Goal: Information Seeking & Learning: Learn about a topic

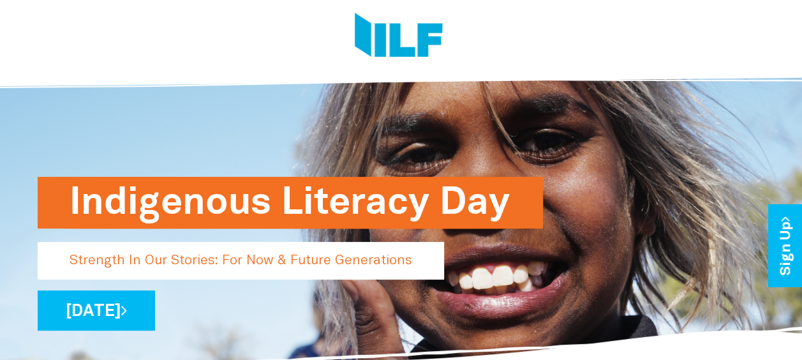
click at [367, 195] on h1 "Indigenous Literacy Day" at bounding box center [291, 203] width 442 height 52
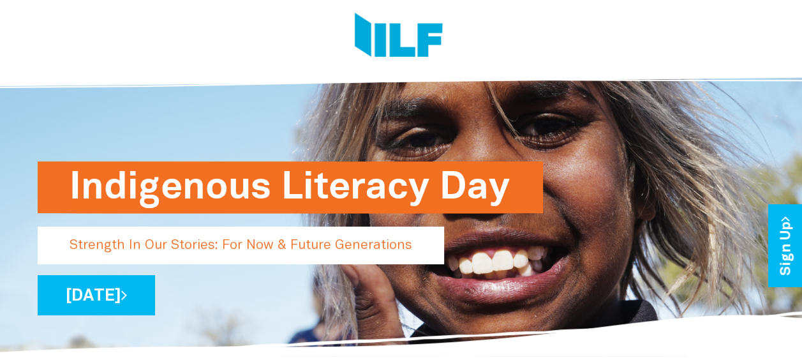
scroll to position [14, 0]
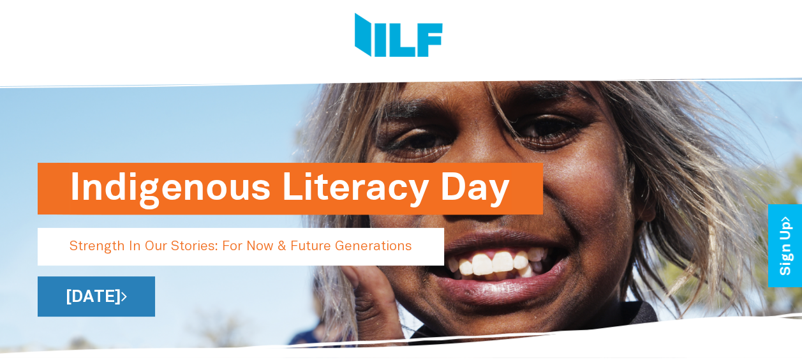
click at [155, 291] on link "[DATE]" at bounding box center [96, 296] width 117 height 40
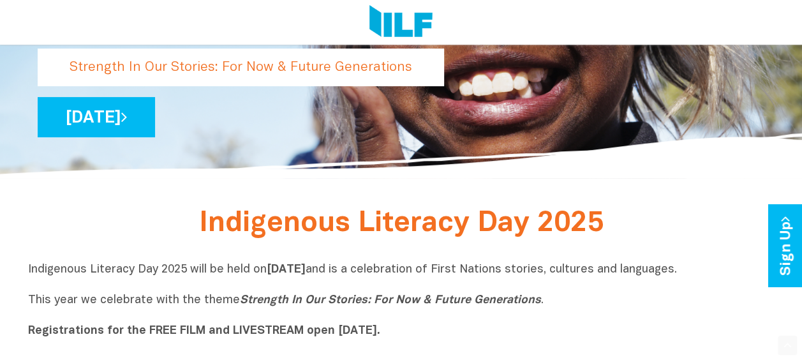
scroll to position [196, 0]
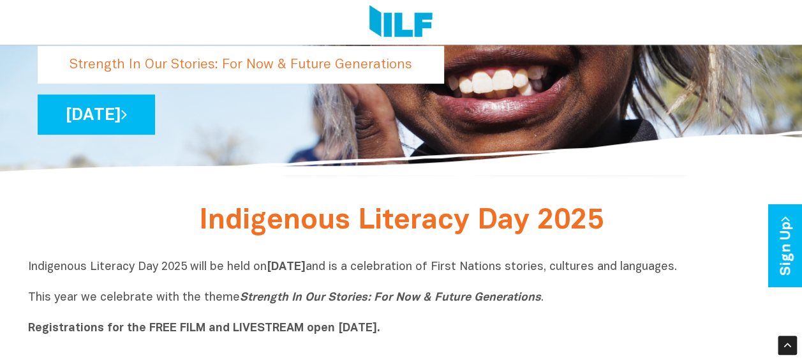
click at [347, 234] on span "Indigenous Literacy Day 2025" at bounding box center [401, 221] width 405 height 26
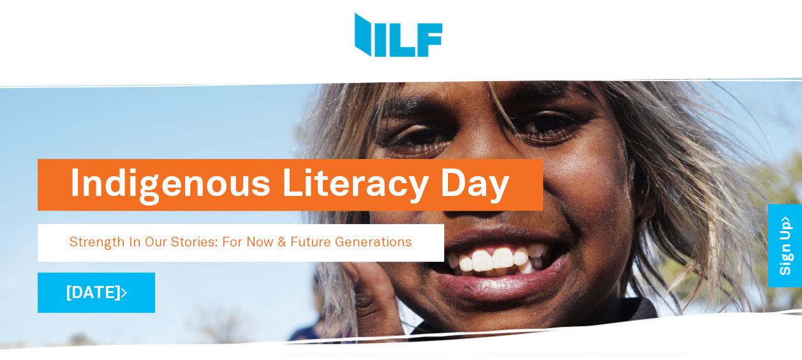
scroll to position [0, 0]
